Goal: Complete application form: Complete application form

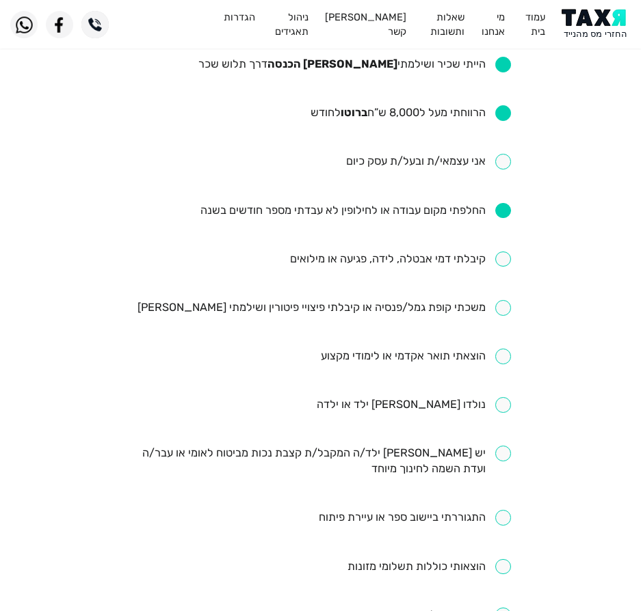
click at [625, 27] on img at bounding box center [595, 24] width 69 height 31
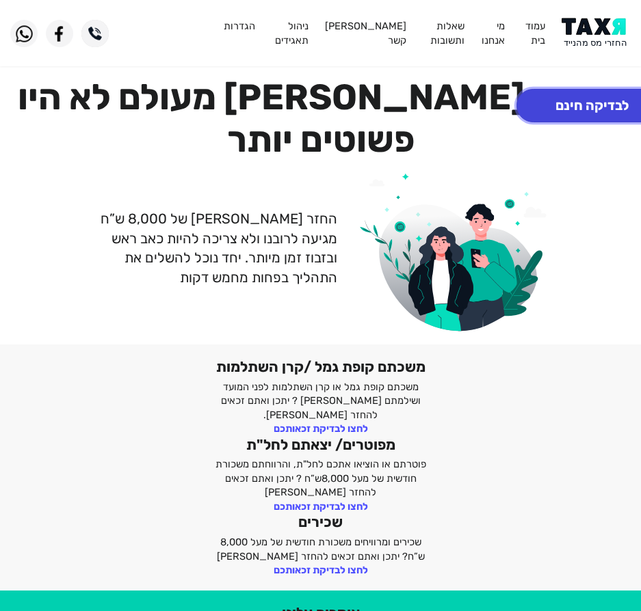
click at [585, 100] on button "לבדיקה חינם" at bounding box center [591, 105] width 151 height 33
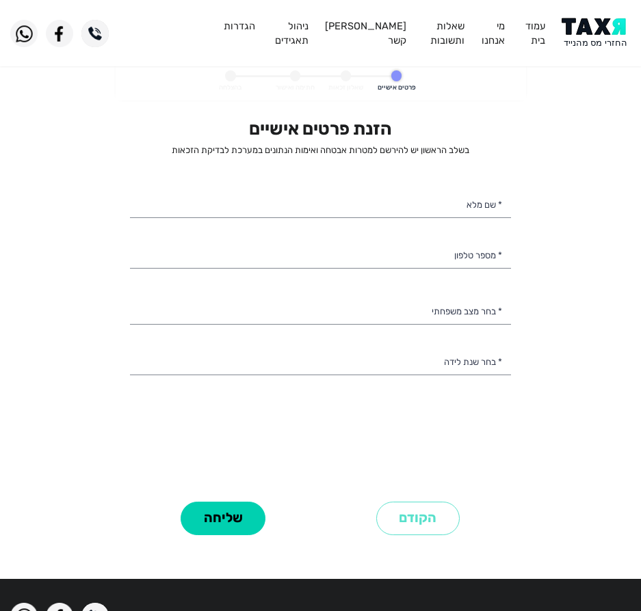
select select
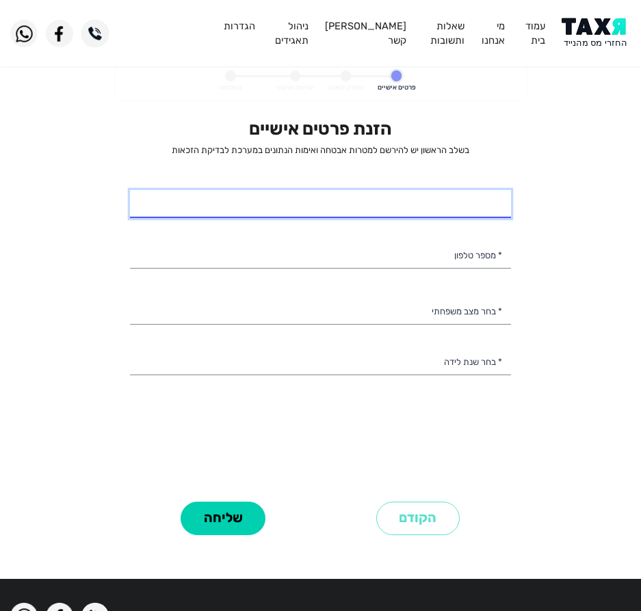
click at [361, 211] on input "* שם מלא" at bounding box center [320, 204] width 381 height 29
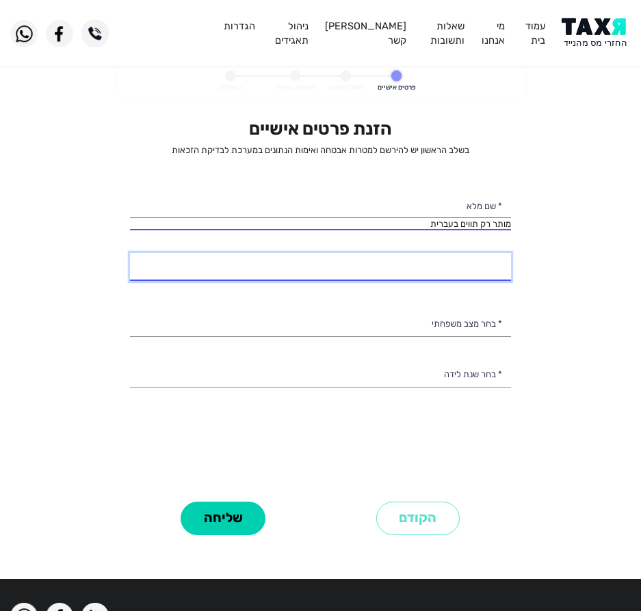
click at [262, 278] on input "* מספר טלפון" at bounding box center [320, 267] width 381 height 29
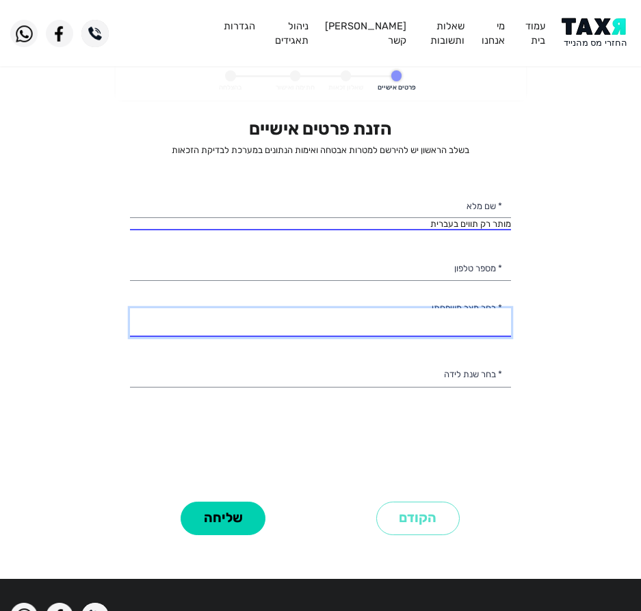
click at [229, 312] on select "רווק/ה נשוי/אה גרוש/ה אלמן/נה" at bounding box center [320, 322] width 381 height 29
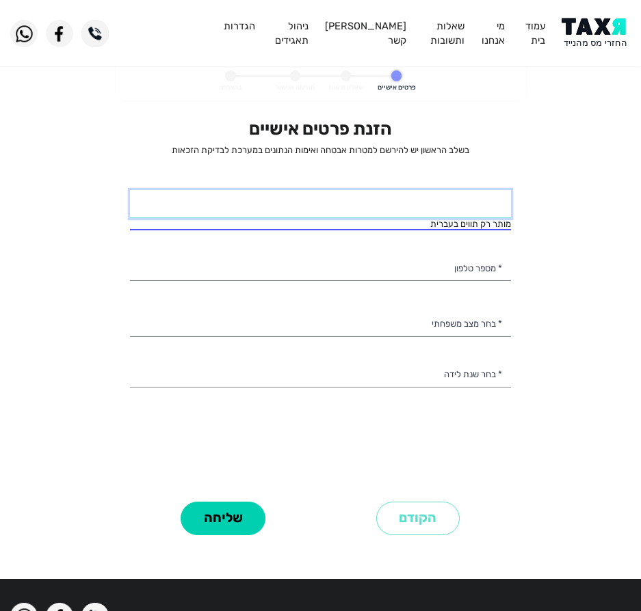
click at [267, 206] on input "* שם מלא" at bounding box center [320, 204] width 381 height 29
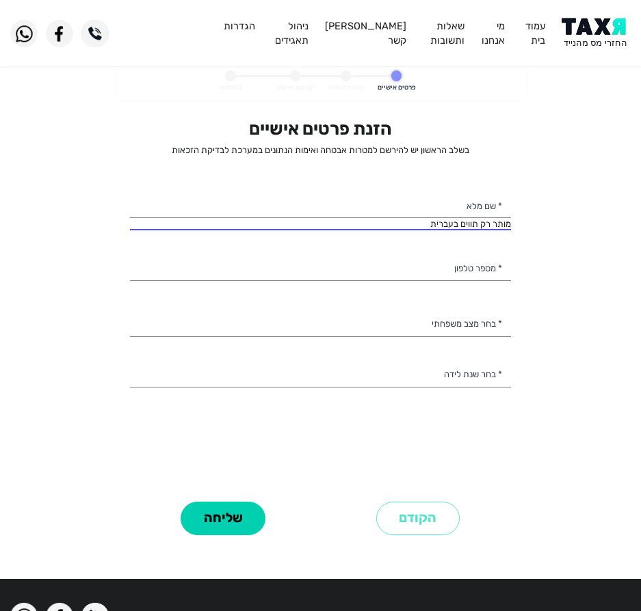
click at [385, 286] on div "הזנת פרטים אישיים בשלב הראשון יש להירשם למטרות אבטחה ואימות הנתונים במערכת לבדי…" at bounding box center [320, 307] width 381 height 379
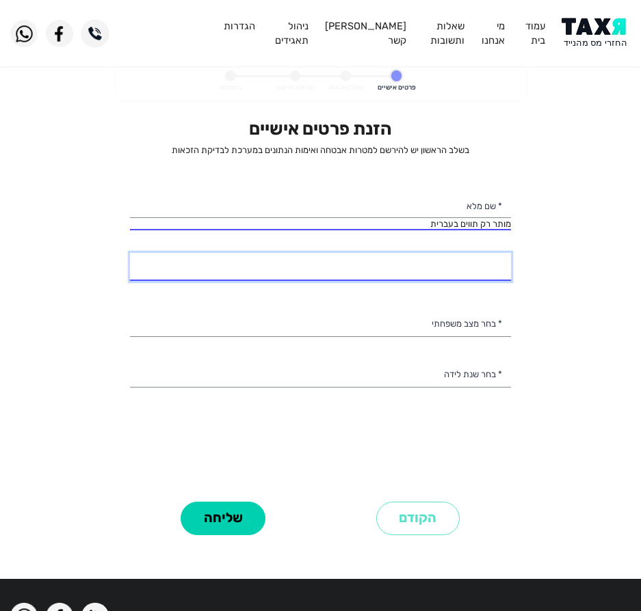
click at [373, 278] on input "* מספר טלפון" at bounding box center [320, 267] width 381 height 29
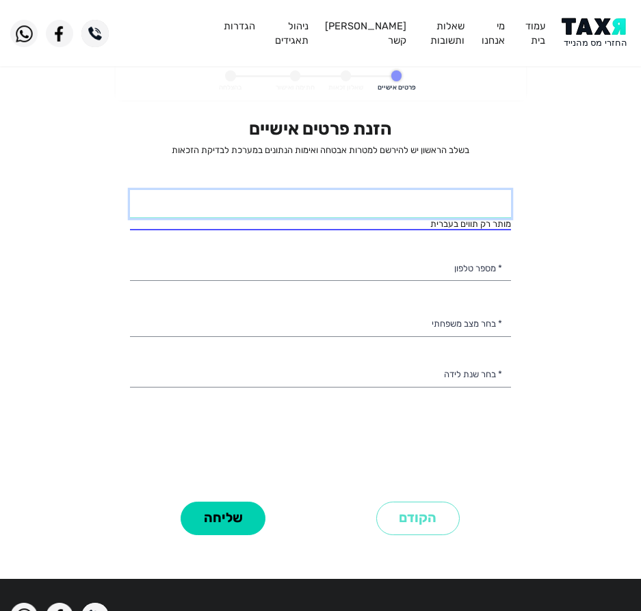
click at [230, 204] on input "* שם מלא" at bounding box center [320, 204] width 381 height 29
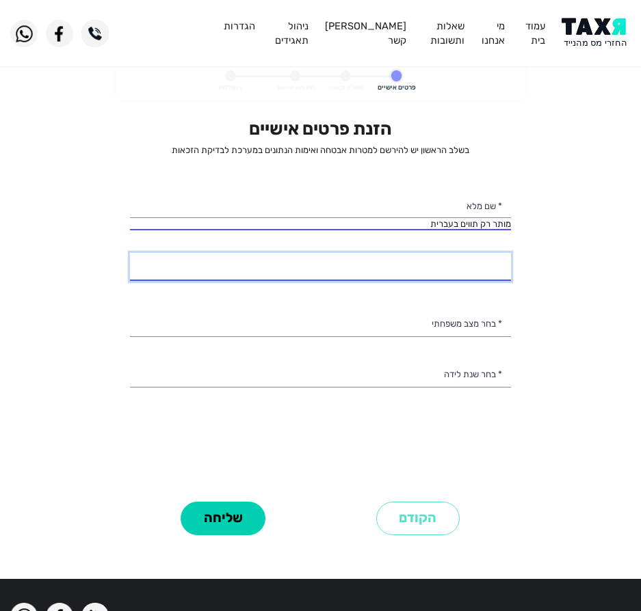
click at [301, 271] on input "* מספר טלפון" at bounding box center [320, 267] width 381 height 29
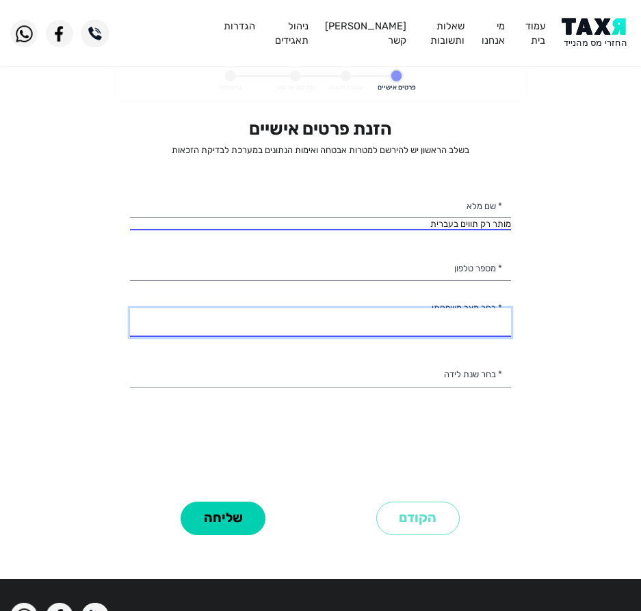
click at [314, 325] on select "רווק/ה נשוי/אה גרוש/ה אלמן/נה" at bounding box center [320, 322] width 381 height 29
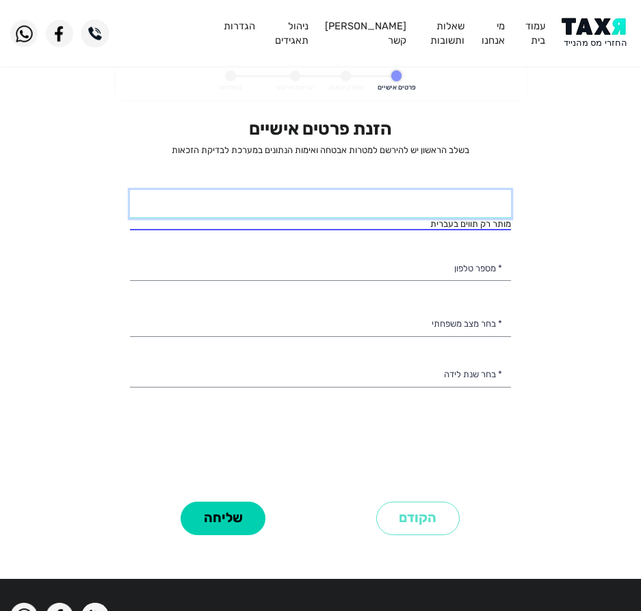
click at [338, 203] on input "* שם מלא" at bounding box center [320, 204] width 381 height 29
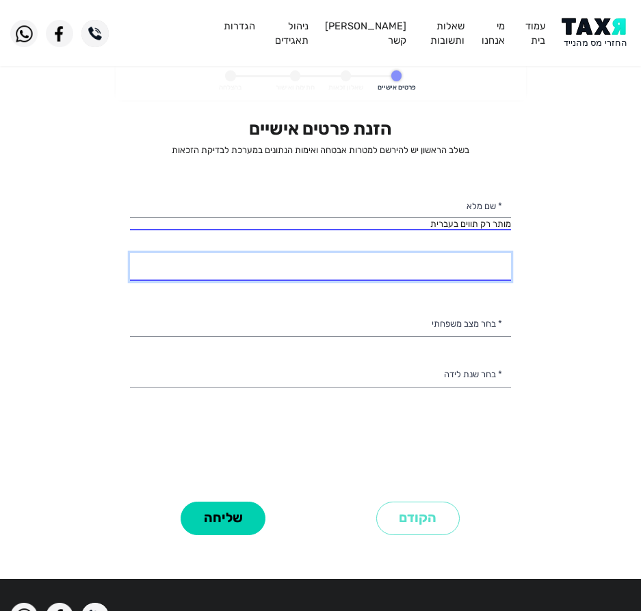
click at [347, 263] on input "* מספר טלפון" at bounding box center [320, 267] width 381 height 29
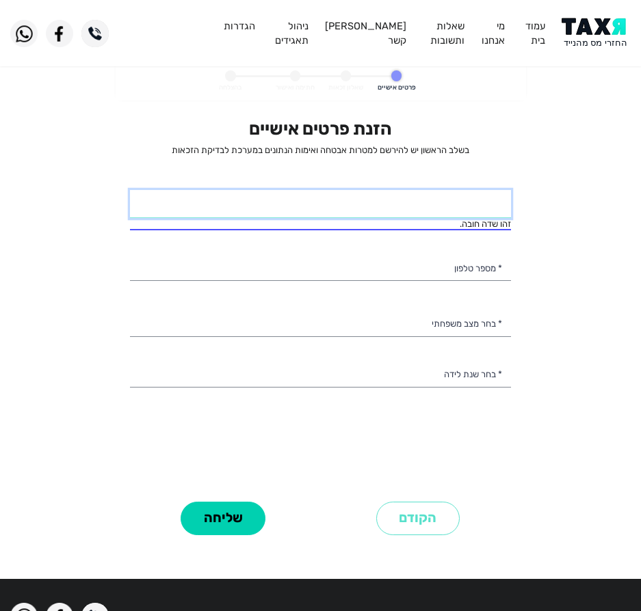
click at [345, 213] on input "* שם מלא" at bounding box center [320, 204] width 381 height 29
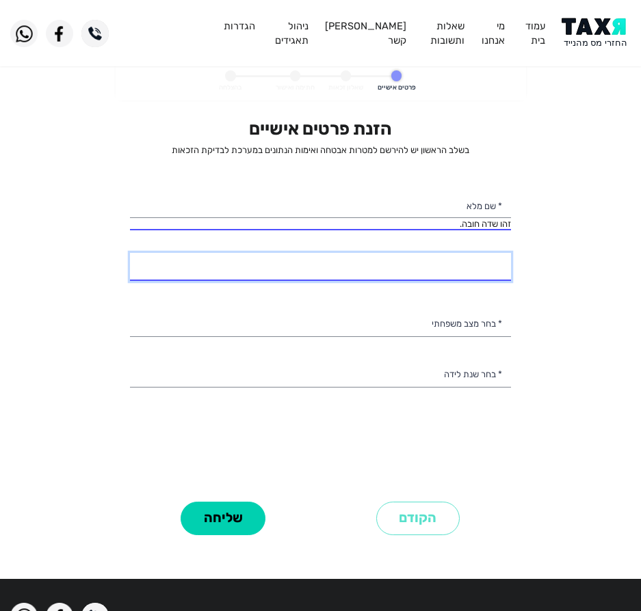
click at [209, 260] on input "* מספר טלפון" at bounding box center [320, 267] width 381 height 29
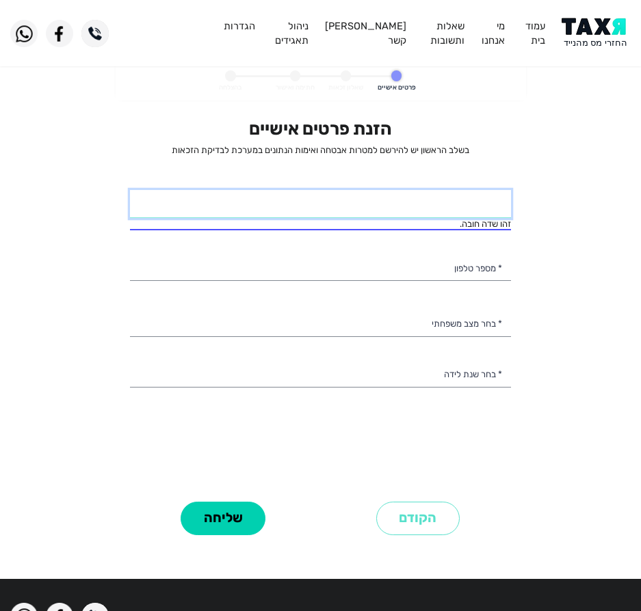
click at [321, 199] on input "* שם מלא" at bounding box center [320, 204] width 381 height 29
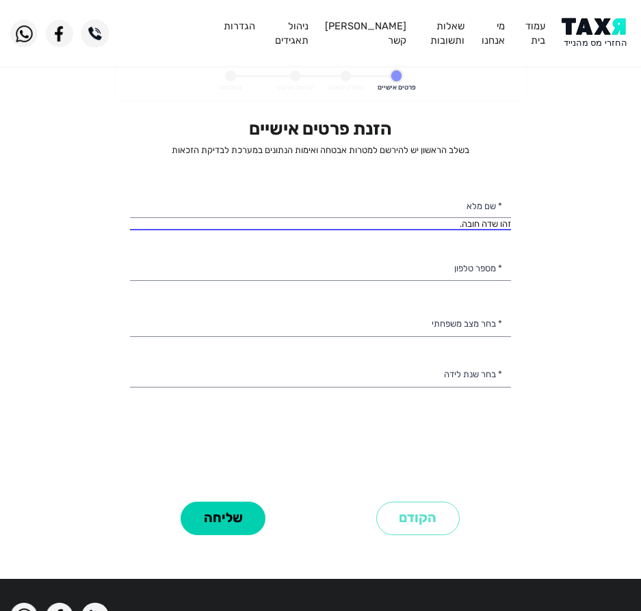
click at [405, 286] on div "הזנת פרטים אישיים בשלב הראשון יש להירשם למטרות אבטחה ואימות הנתונים במערכת לבדי…" at bounding box center [320, 307] width 381 height 379
click at [435, 248] on div "הזנת פרטים אישיים בשלב הראשון יש להירשם למטרות אבטחה ואימות הנתונים במערכת לבדי…" at bounding box center [320, 307] width 381 height 379
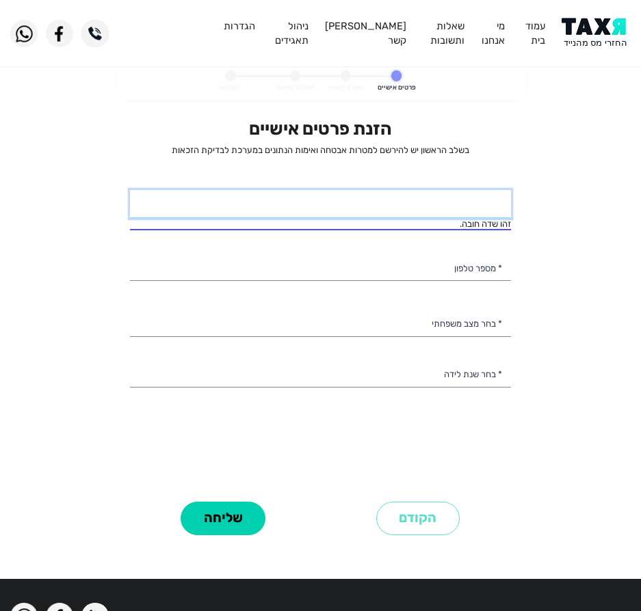
click at [425, 211] on input "* שם מלא" at bounding box center [320, 204] width 381 height 29
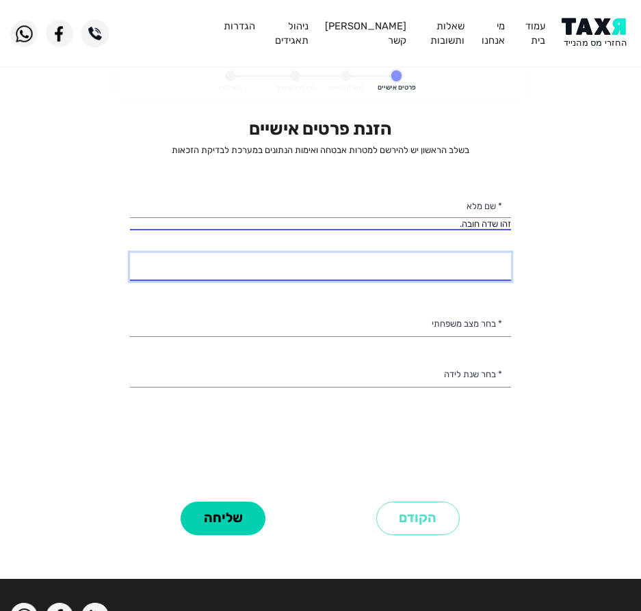
click at [387, 261] on input "* מספר טלפון" at bounding box center [320, 267] width 381 height 29
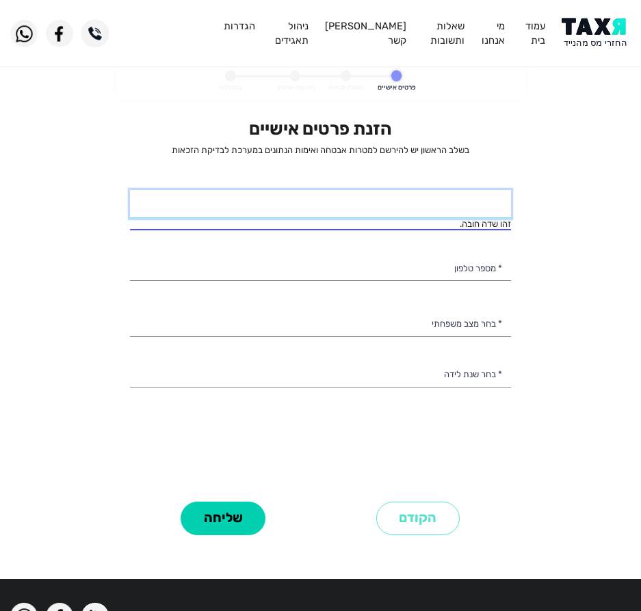
click at [420, 202] on input "* שם מלא" at bounding box center [320, 204] width 381 height 29
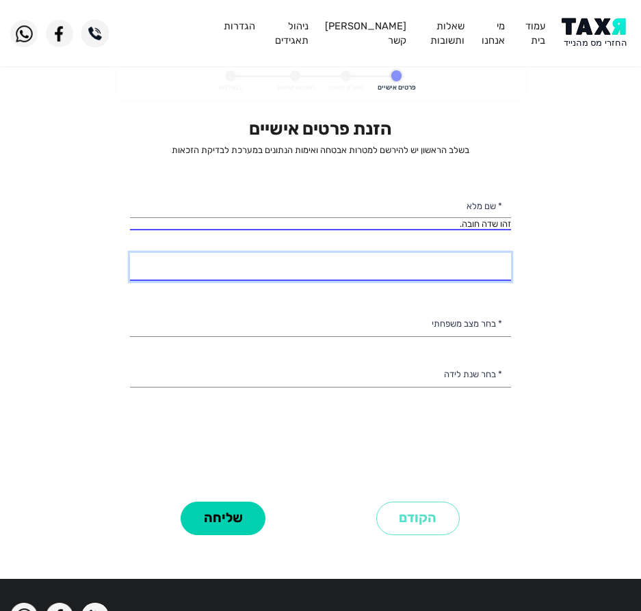
drag, startPoint x: 318, startPoint y: 273, endPoint x: 319, endPoint y: 264, distance: 9.0
click at [318, 269] on input "* מספר טלפון" at bounding box center [320, 267] width 381 height 29
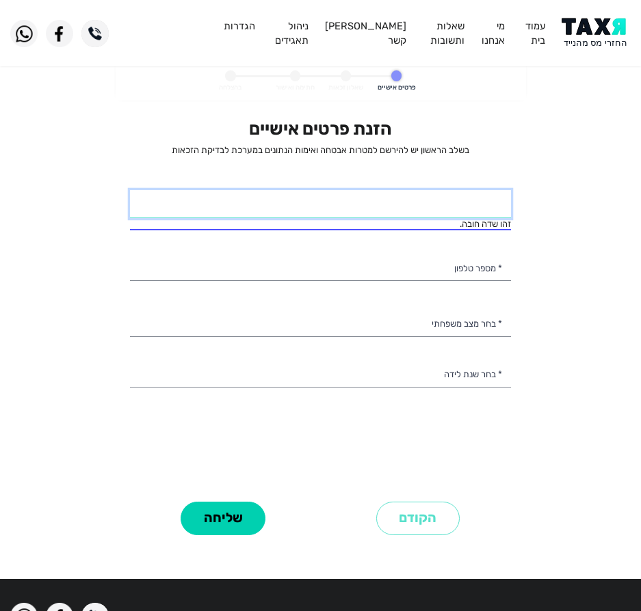
click at [360, 204] on input "* שם מלא" at bounding box center [320, 204] width 381 height 29
click at [405, 206] on input "* שם מלא" at bounding box center [320, 204] width 381 height 29
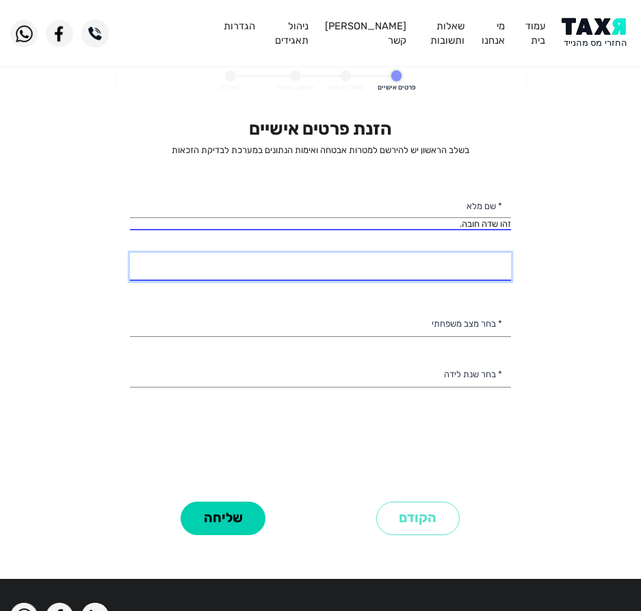
click at [400, 257] on input "* מספר טלפון" at bounding box center [320, 267] width 381 height 29
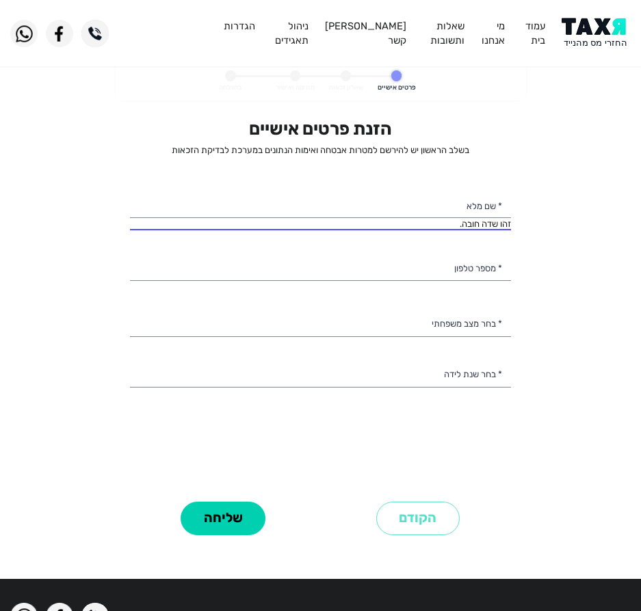
click at [454, 227] on div "זהו שדה חובה. * שם מלא" at bounding box center [320, 210] width 381 height 41
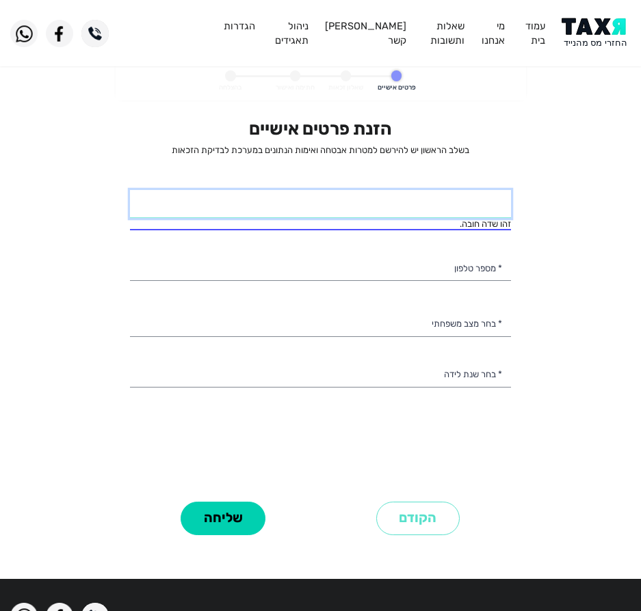
click at [457, 207] on input "* שם מלא" at bounding box center [320, 204] width 381 height 29
click at [453, 213] on input "* שם מלא" at bounding box center [320, 204] width 381 height 29
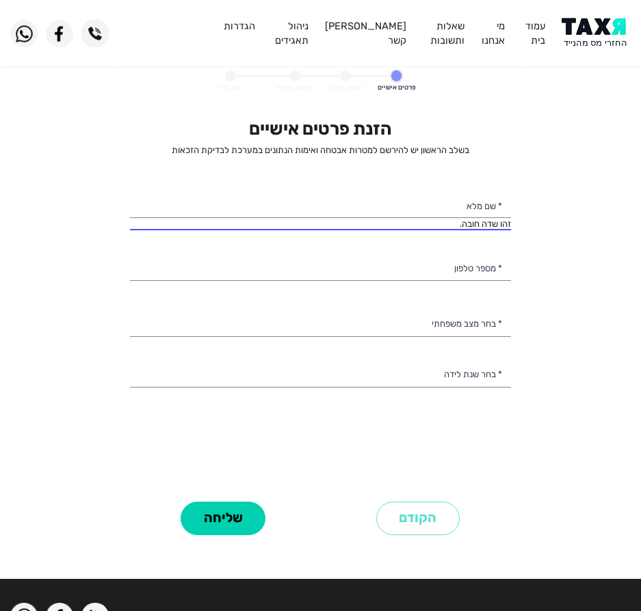
click at [424, 243] on div "הזנת פרטים אישיים בשלב הראשון יש להירשם למטרות אבטחה ואימות הנתונים במערכת לבדי…" at bounding box center [320, 307] width 381 height 379
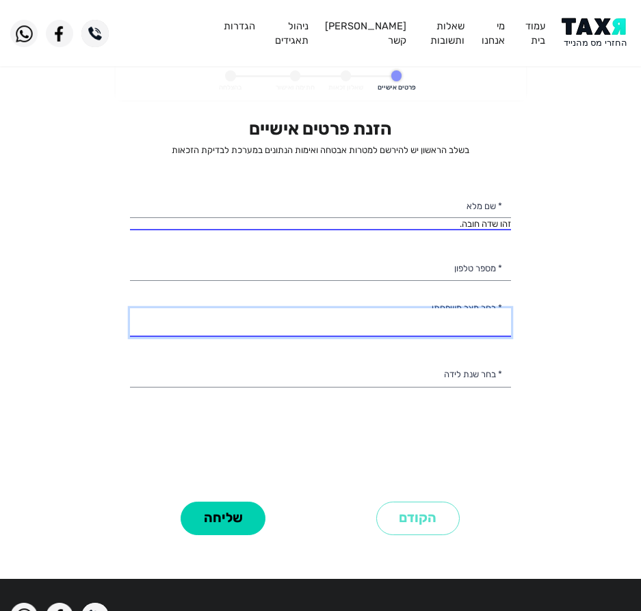
click at [385, 312] on select "רווק/ה נשוי/אה גרוש/ה אלמן/נה" at bounding box center [320, 322] width 381 height 29
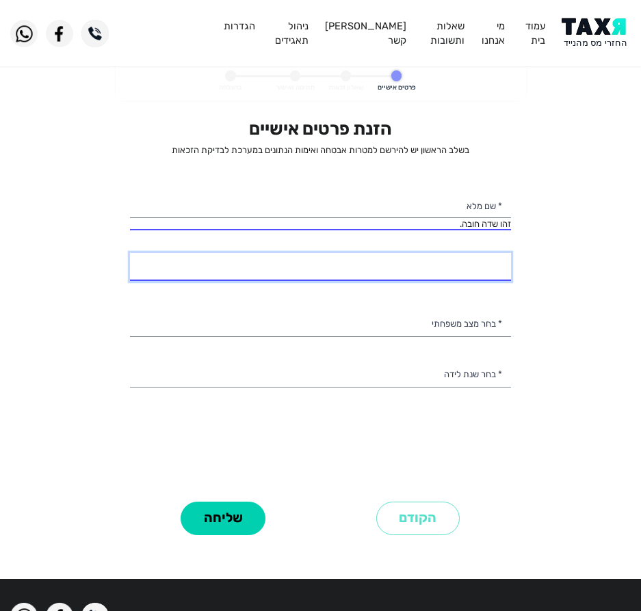
click at [399, 269] on input "* מספר טלפון" at bounding box center [320, 267] width 381 height 29
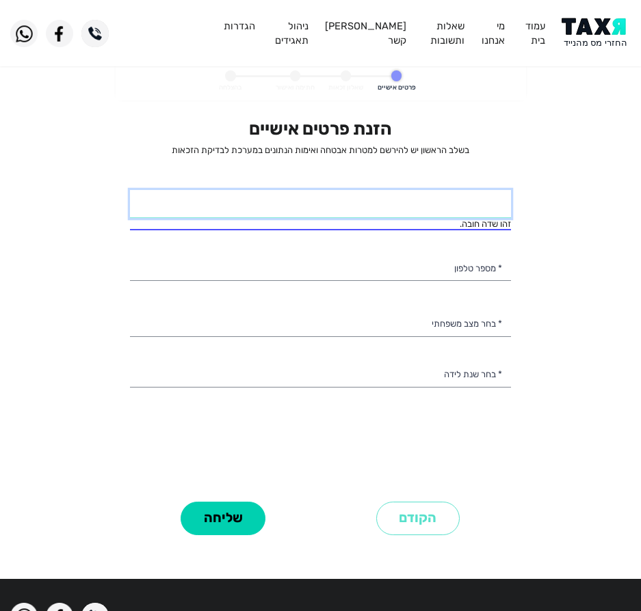
click at [383, 204] on input "* שם מלא" at bounding box center [320, 204] width 381 height 29
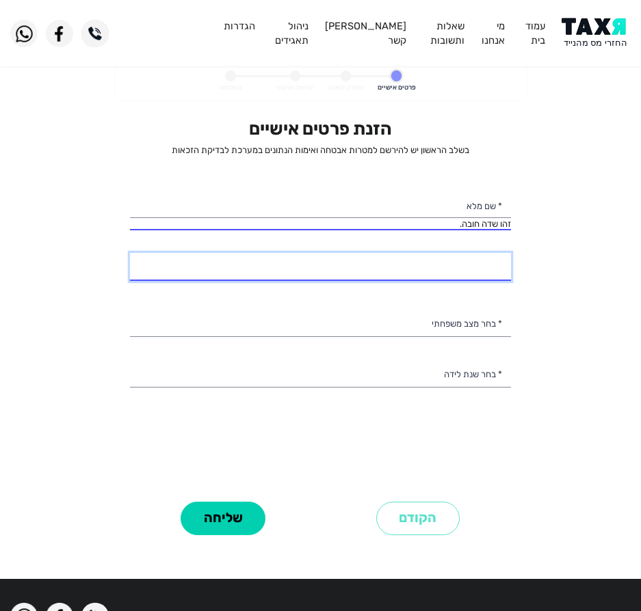
click at [278, 278] on input "* מספר טלפון" at bounding box center [320, 267] width 381 height 29
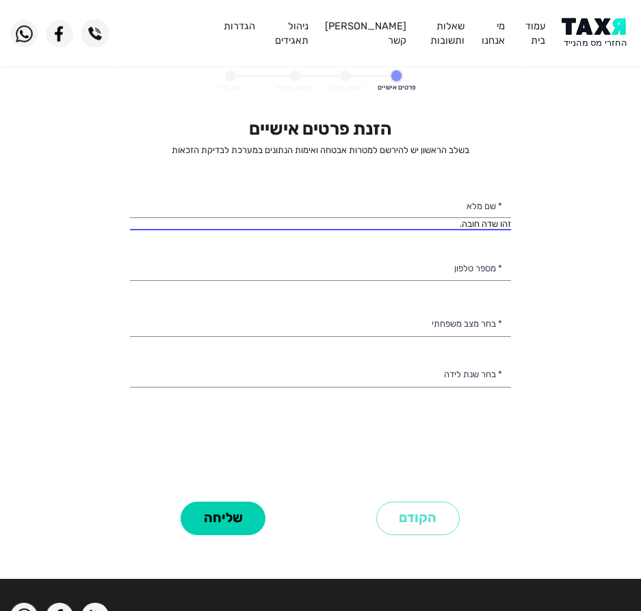
click at [266, 167] on div "הזנת פרטים אישיים בשלב הראשון יש להירשם למטרות אבטחה ואימות הנתונים במערכת לבדי…" at bounding box center [320, 307] width 381 height 379
click at [256, 188] on div "הזנת פרטים אישיים בשלב הראשון יש להירשם למטרות אבטחה ואימות הנתונים במערכת לבדי…" at bounding box center [320, 307] width 381 height 379
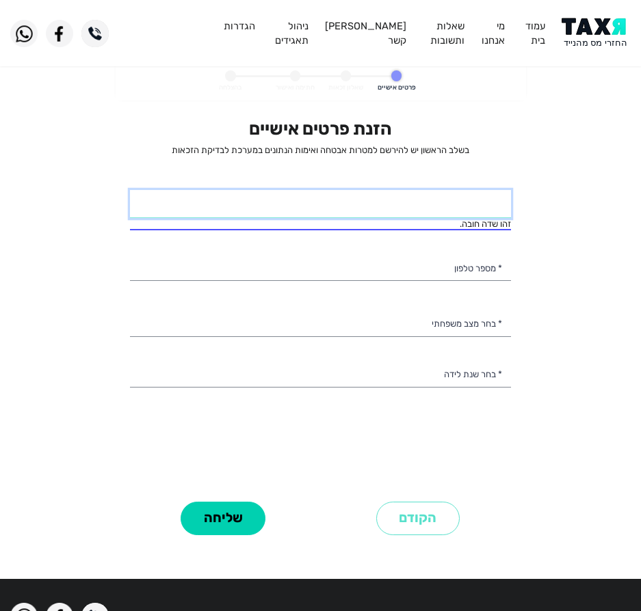
click at [254, 200] on input "* שם מלא" at bounding box center [320, 204] width 381 height 29
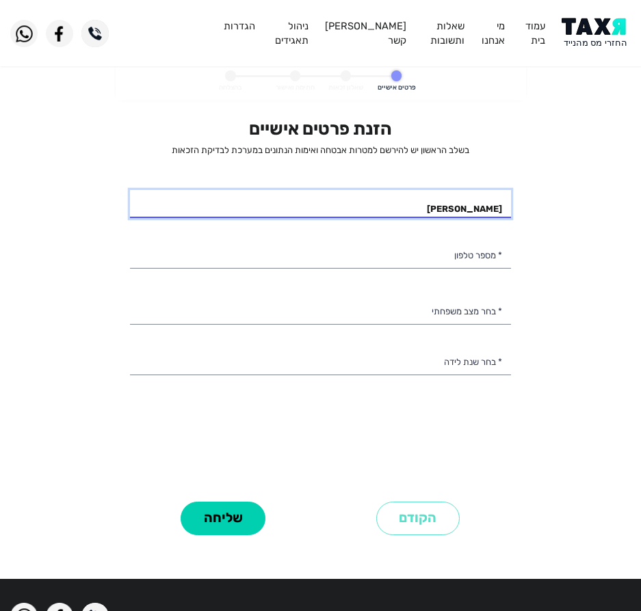
type input "חן דלל"
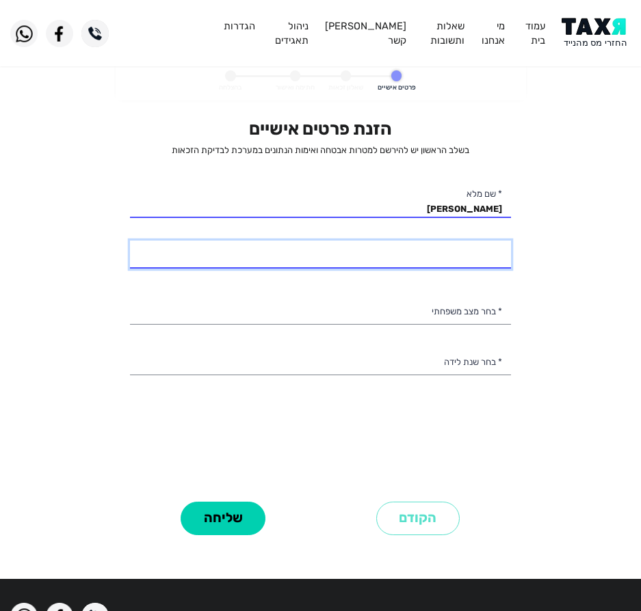
click at [321, 247] on input "* מספר טלפון" at bounding box center [320, 255] width 381 height 29
type input "053-24501111"
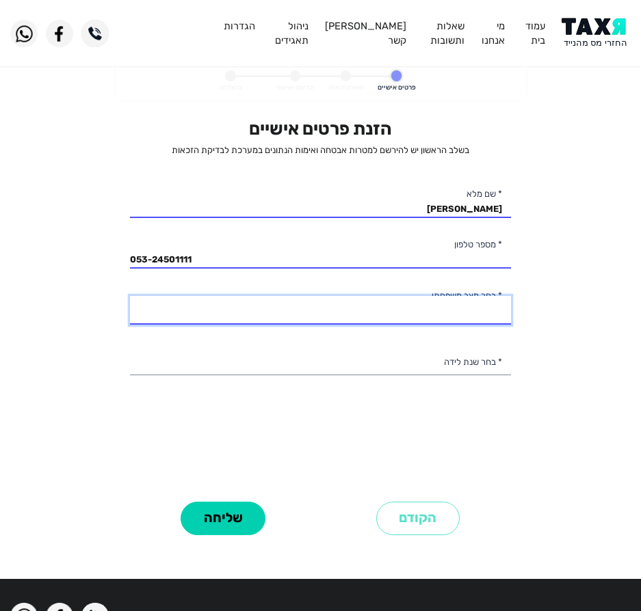
click at [413, 310] on select "רווק/ה נשוי/אה גרוש/ה אלמן/נה" at bounding box center [320, 310] width 381 height 29
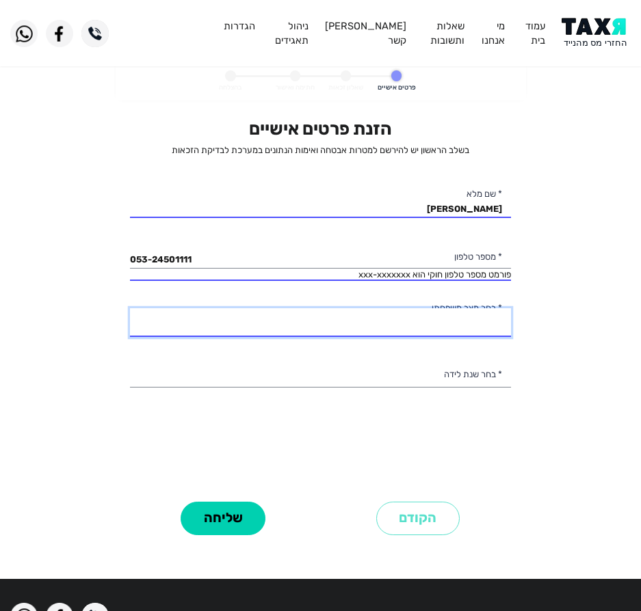
select select "2: Married"
click at [130, 308] on select "רווק/ה נשוי/אה גרוש/ה אלמן/נה" at bounding box center [320, 322] width 381 height 29
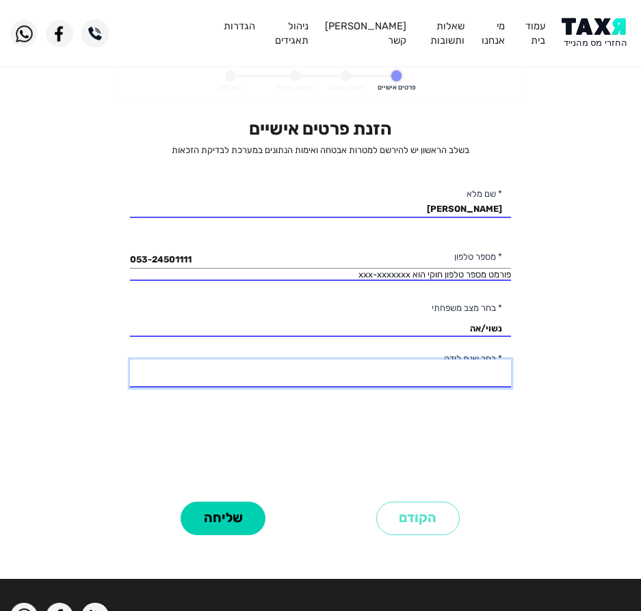
click at [431, 381] on select "2003 2002 2001 2000 1999 1998 1997 1996 1995 1994 1993 1992 1991 1990 1989 1988…" at bounding box center [320, 374] width 381 height 29
select select "11: 1993"
click at [130, 360] on select "2003 2002 2001 2000 1999 1998 1997 1996 1995 1994 1993 1992 1991 1990 1989 1988…" at bounding box center [320, 374] width 381 height 29
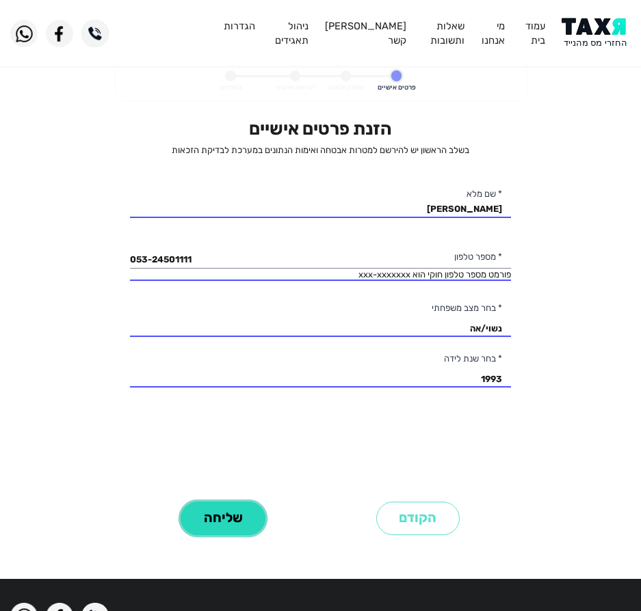
click at [234, 524] on button "שליחה" at bounding box center [222, 518] width 85 height 33
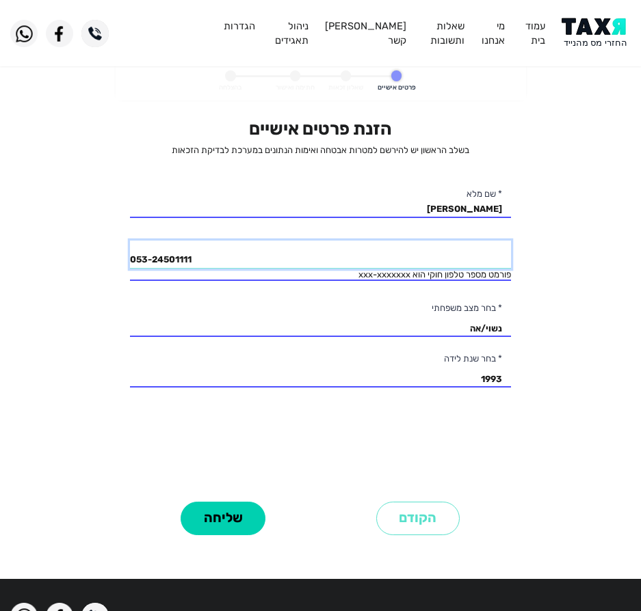
click at [186, 260] on input "053-24501111" at bounding box center [320, 255] width 381 height 29
type input "053-2450111"
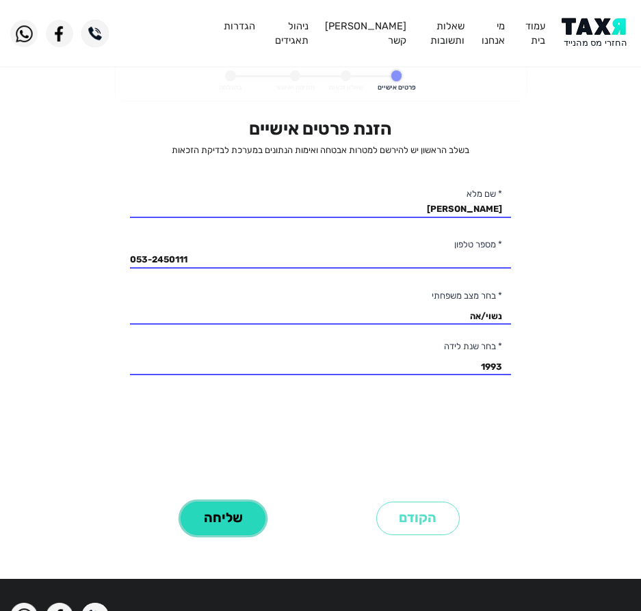
click at [212, 502] on button "שליחה" at bounding box center [222, 518] width 85 height 33
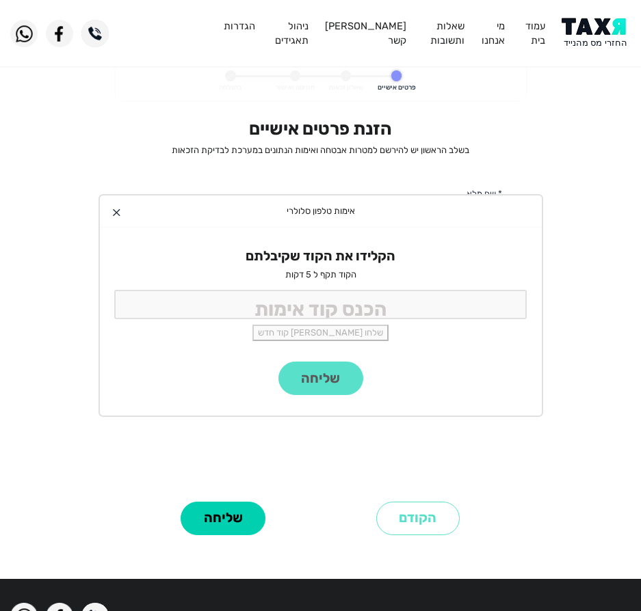
click at [337, 288] on div "הקלידו את הקוד שקיבלתם הקוד תקף ל 5 דקות שלחו לי קוד חדש" at bounding box center [321, 295] width 442 height 134
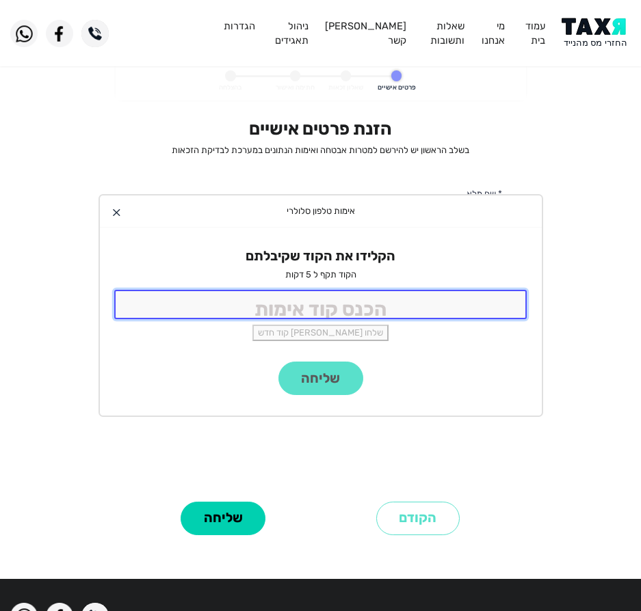
click at [330, 310] on input "tel" at bounding box center [320, 304] width 413 height 29
type input "9988"
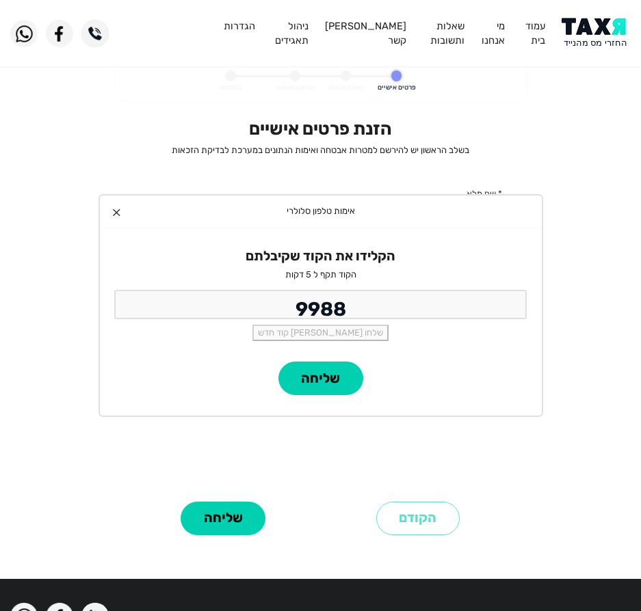
click at [347, 401] on div "שליחה" at bounding box center [321, 389] width 442 height 54
click at [333, 384] on button "שליחה" at bounding box center [320, 378] width 85 height 33
